Goal: Task Accomplishment & Management: Complete application form

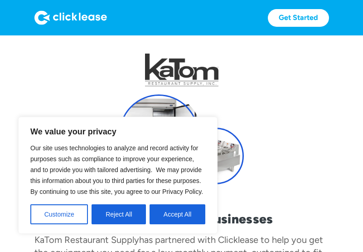
scroll to position [24, 0]
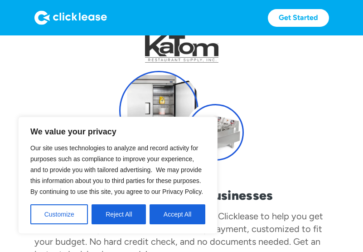
click at [185, 218] on button "Accept All" at bounding box center [178, 214] width 56 height 20
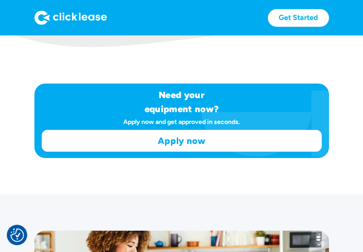
scroll to position [550, 0]
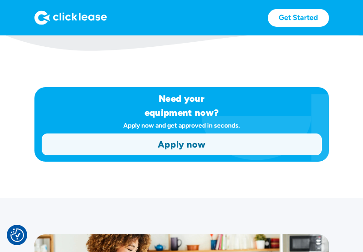
click at [201, 142] on link "Apply now" at bounding box center [181, 144] width 279 height 21
